Goal: Information Seeking & Learning: Learn about a topic

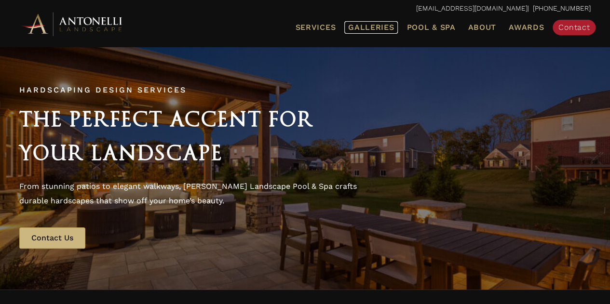
click at [380, 27] on span "Galleries" at bounding box center [371, 27] width 46 height 9
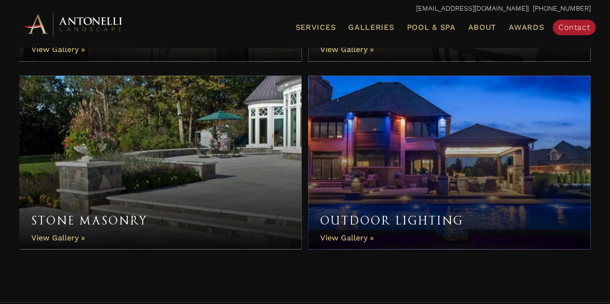
scroll to position [855, 0]
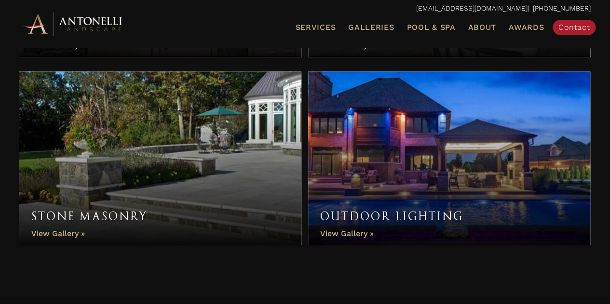
click at [463, 184] on link "Outdoor Lighting" at bounding box center [449, 158] width 282 height 174
